Goal: Information Seeking & Learning: Understand process/instructions

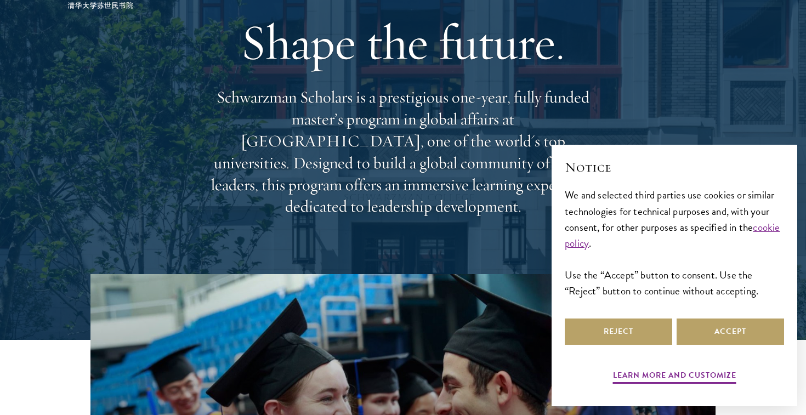
scroll to position [80, 0]
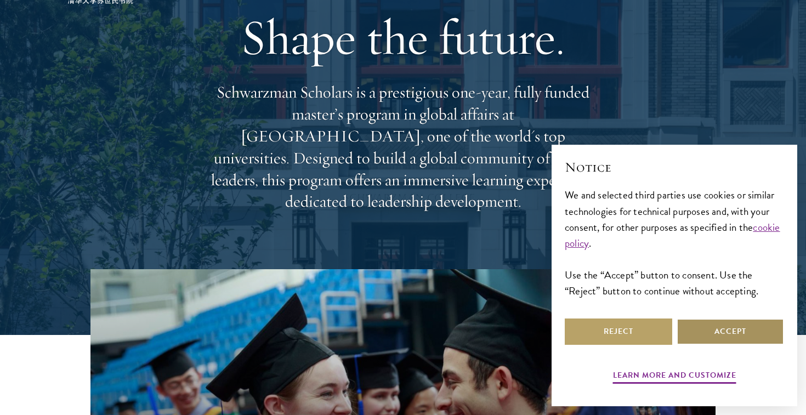
click at [723, 337] on button "Accept" at bounding box center [730, 332] width 107 height 26
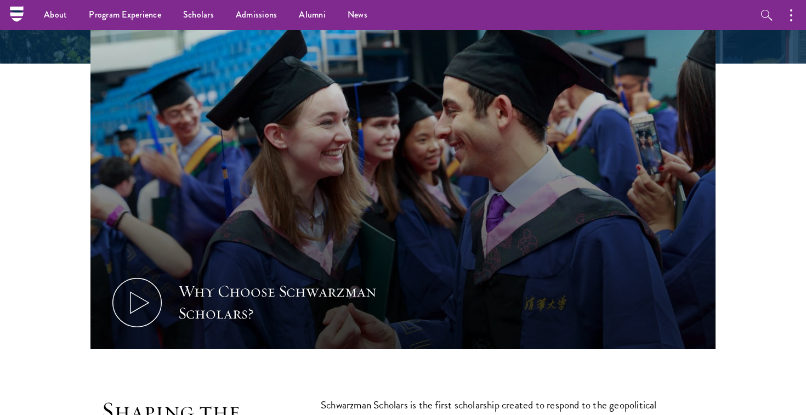
scroll to position [0, 0]
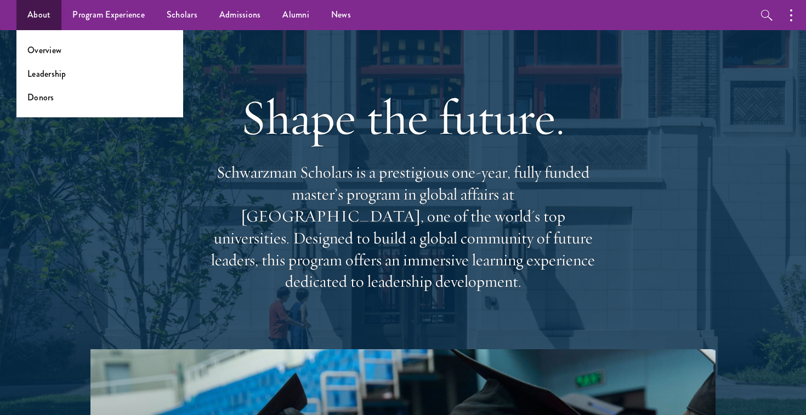
click at [61, 48] on li "Overview" at bounding box center [99, 50] width 145 height 13
click at [48, 52] on link "Overview" at bounding box center [44, 50] width 34 height 13
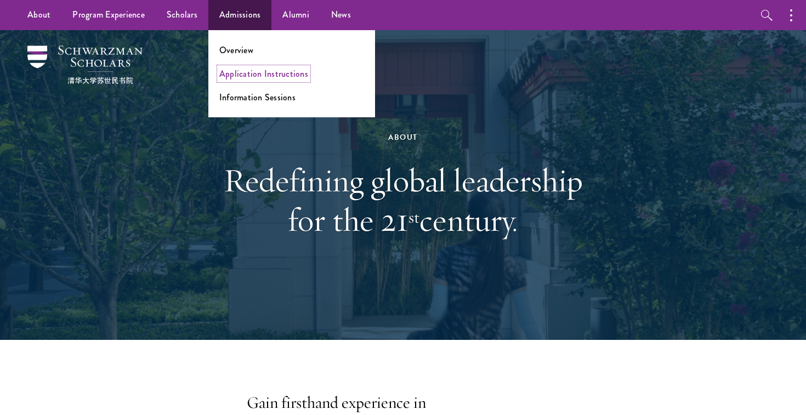
click at [240, 73] on link "Application Instructions" at bounding box center [263, 73] width 89 height 13
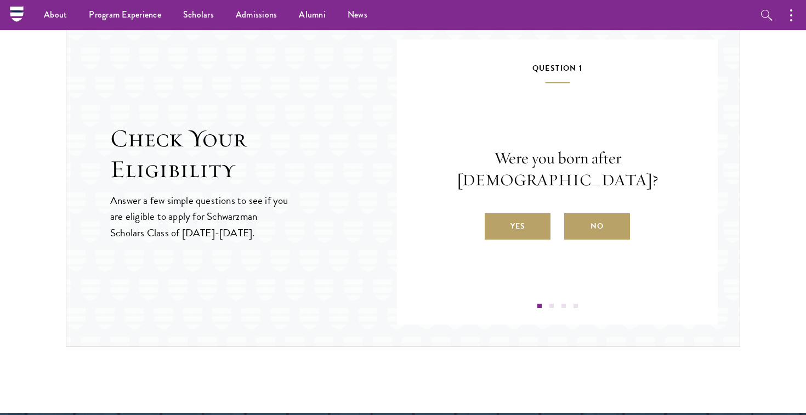
scroll to position [1081, 0]
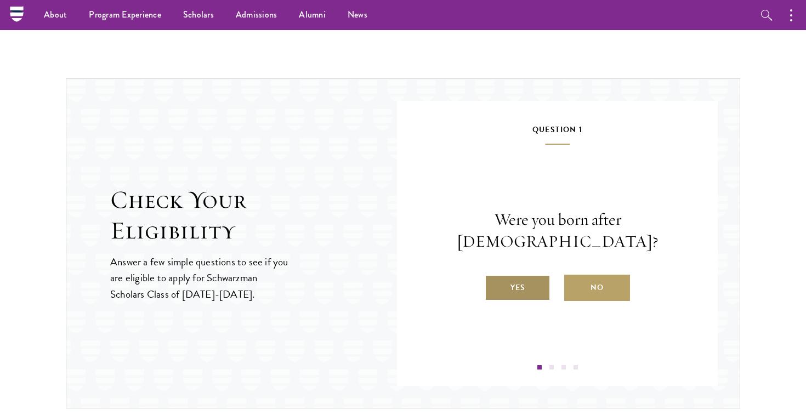
click at [518, 277] on label "Yes" at bounding box center [518, 288] width 66 height 26
click at [495, 277] on input "Yes" at bounding box center [490, 281] width 10 height 10
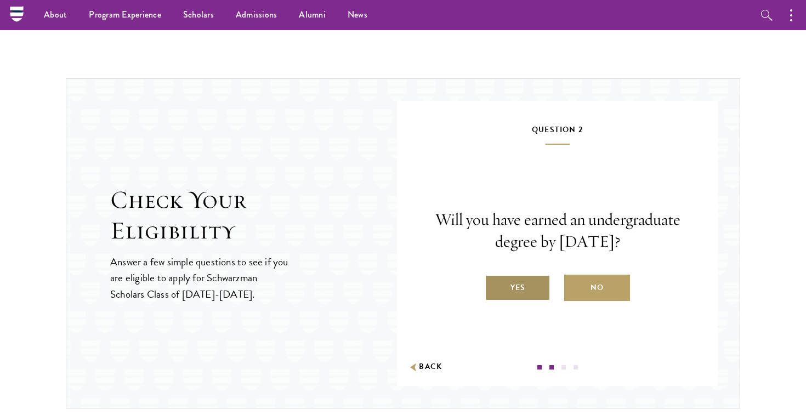
click at [510, 286] on label "Yes" at bounding box center [518, 288] width 66 height 26
click at [495, 286] on input "Yes" at bounding box center [490, 281] width 10 height 10
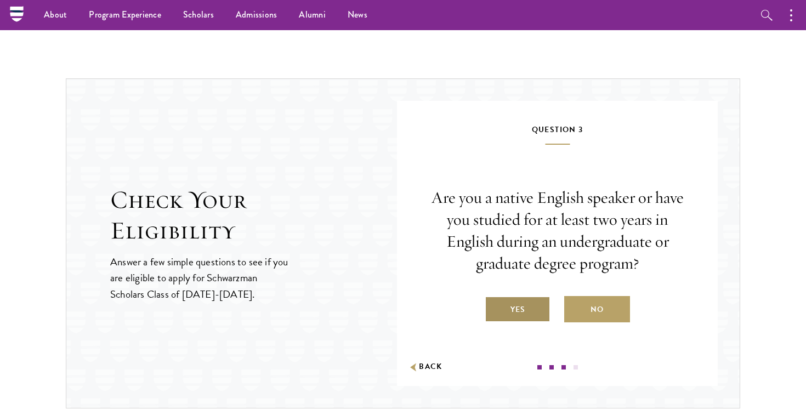
click at [507, 310] on label "Yes" at bounding box center [518, 309] width 66 height 26
click at [495, 308] on input "Yes" at bounding box center [490, 303] width 10 height 10
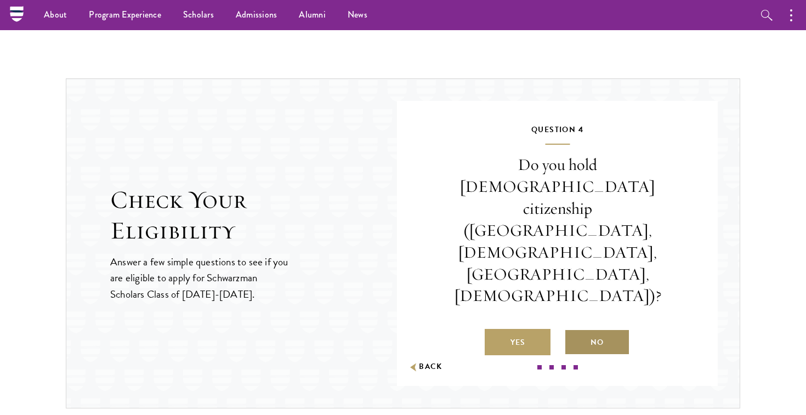
click at [596, 329] on label "No" at bounding box center [597, 342] width 66 height 26
click at [574, 331] on input "No" at bounding box center [569, 336] width 10 height 10
